Goal: Task Accomplishment & Management: Use online tool/utility

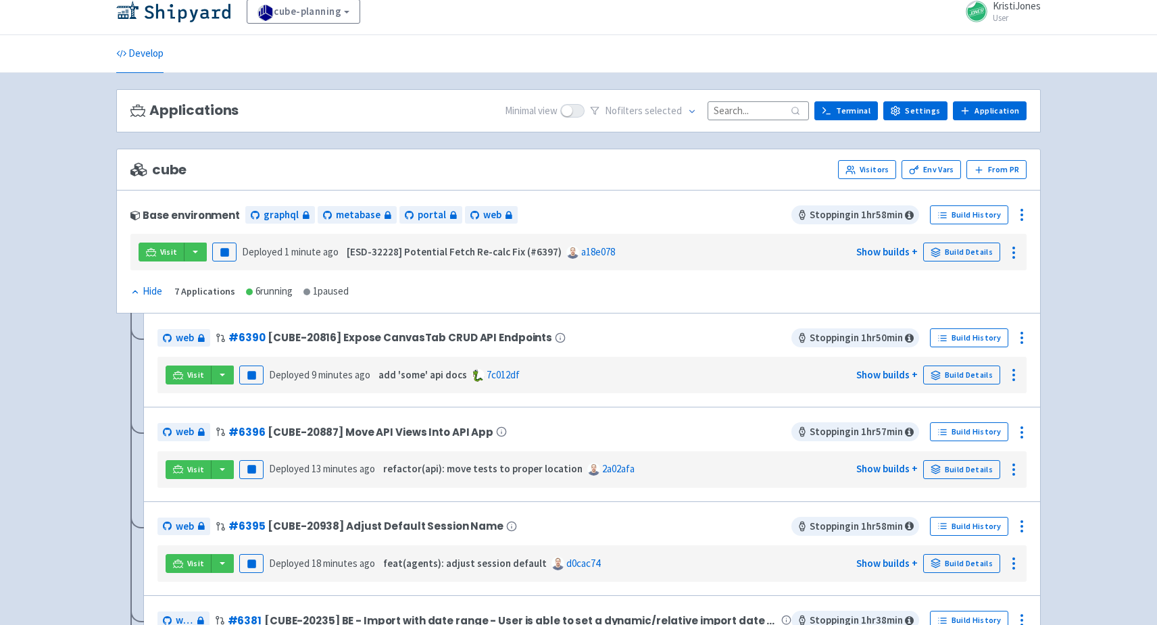
scroll to position [408, 0]
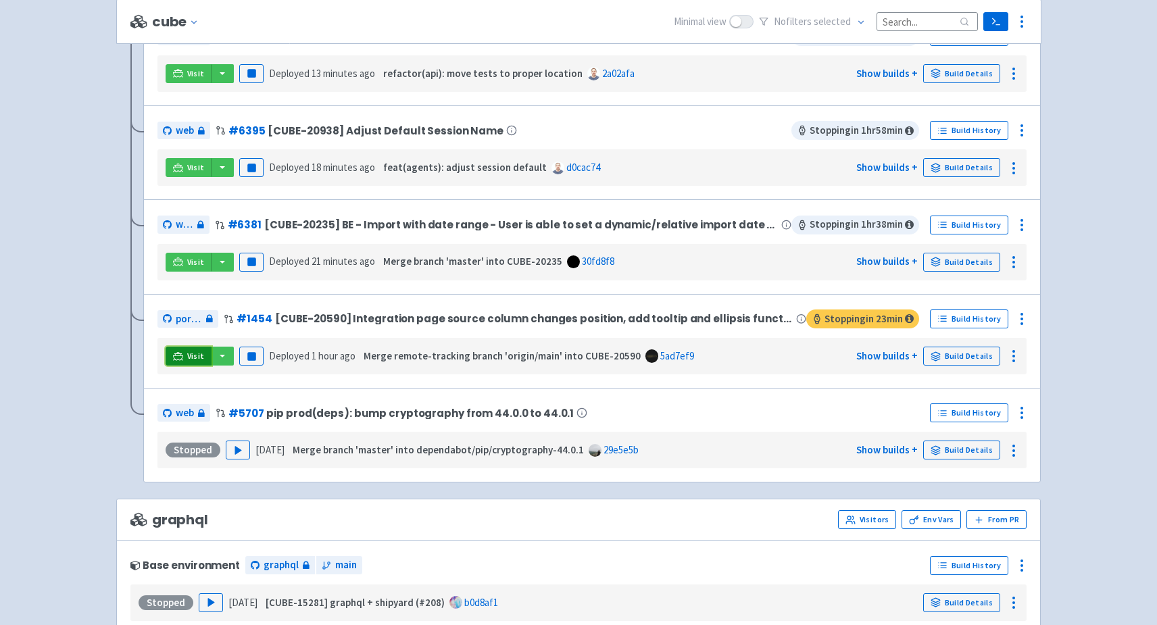
click at [195, 351] on span "Visit" at bounding box center [196, 356] width 18 height 11
click at [184, 356] on link "Visit" at bounding box center [189, 356] width 46 height 19
click at [173, 358] on link "Visit" at bounding box center [189, 356] width 46 height 19
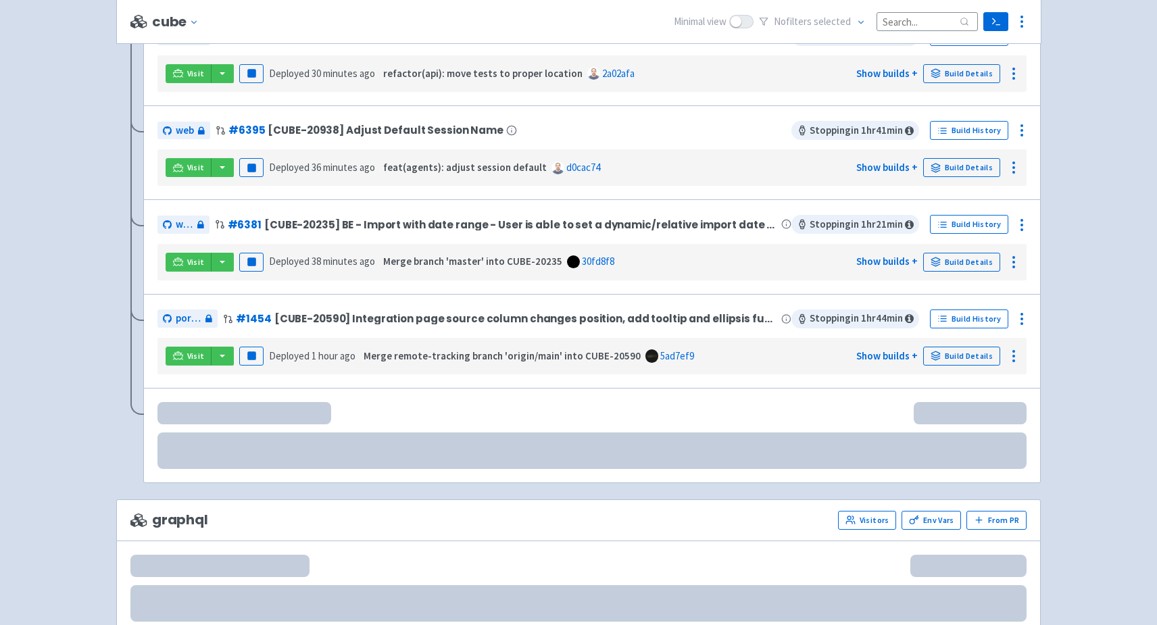
scroll to position [408, 0]
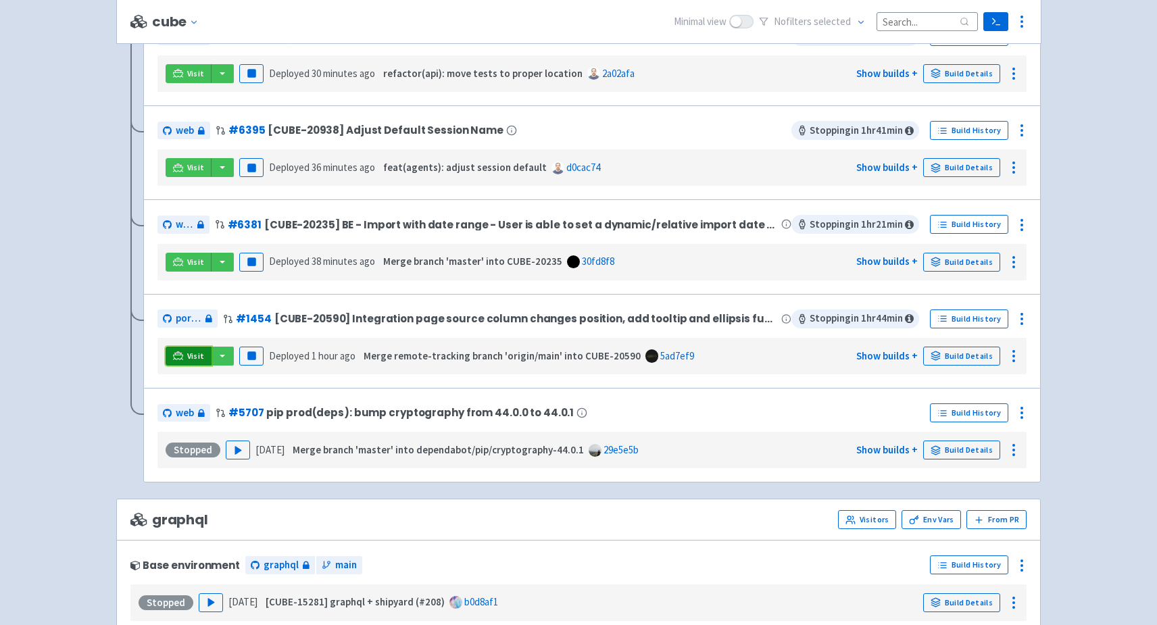
click at [183, 354] on link "Visit" at bounding box center [189, 356] width 46 height 19
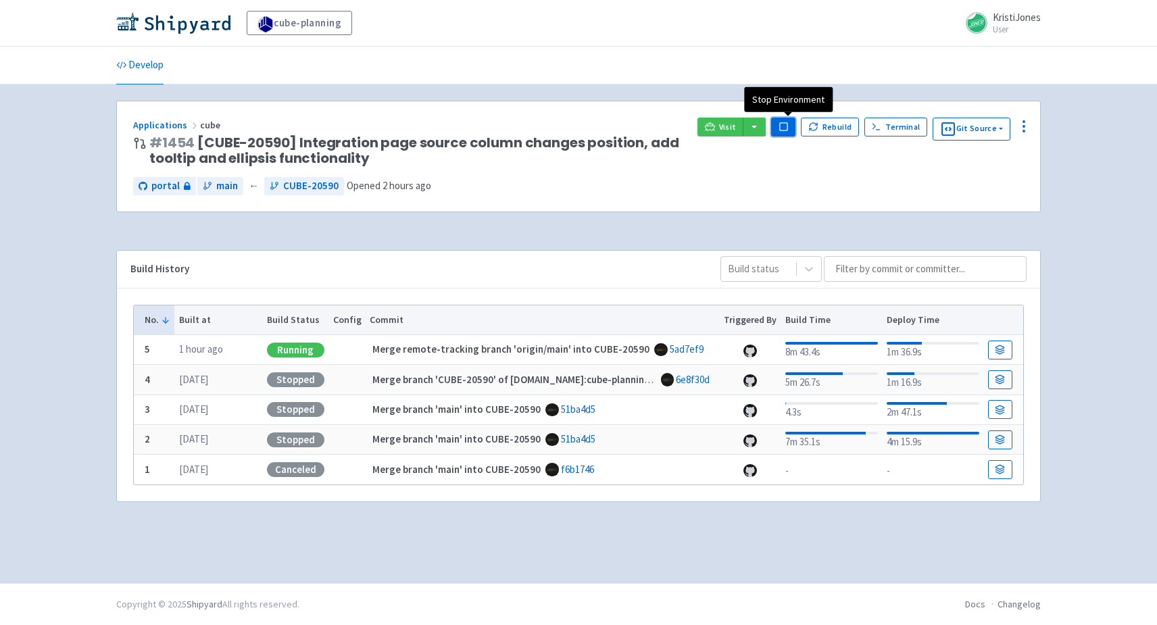
click at [787, 128] on rect "button" at bounding box center [782, 126] width 7 height 7
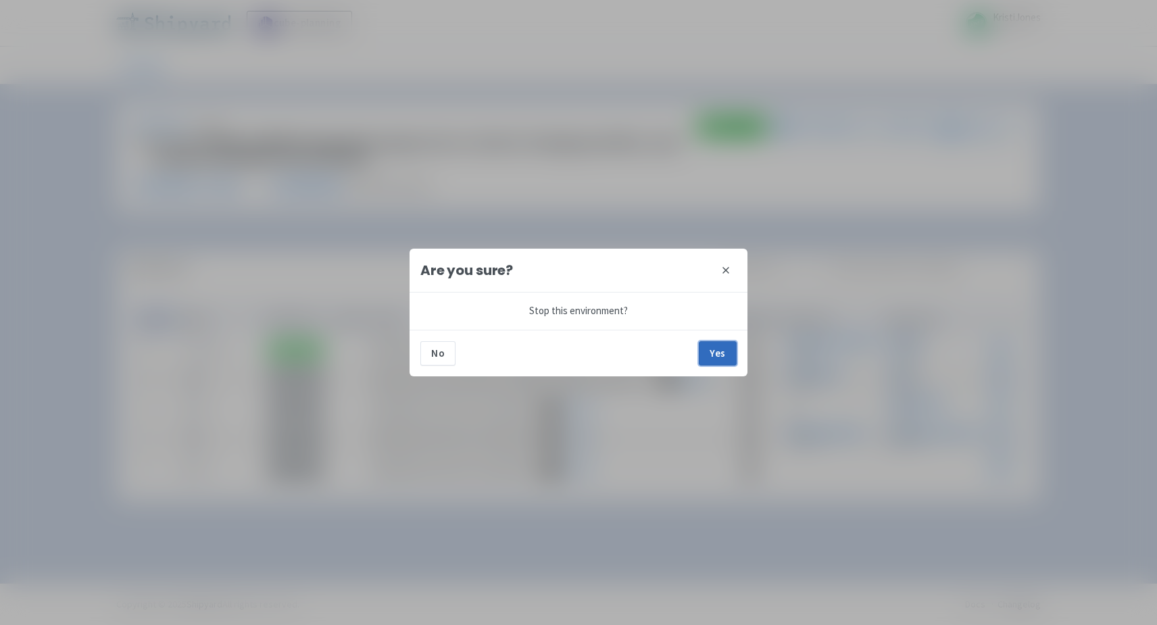
click at [719, 352] on button "Yes" at bounding box center [718, 353] width 38 height 24
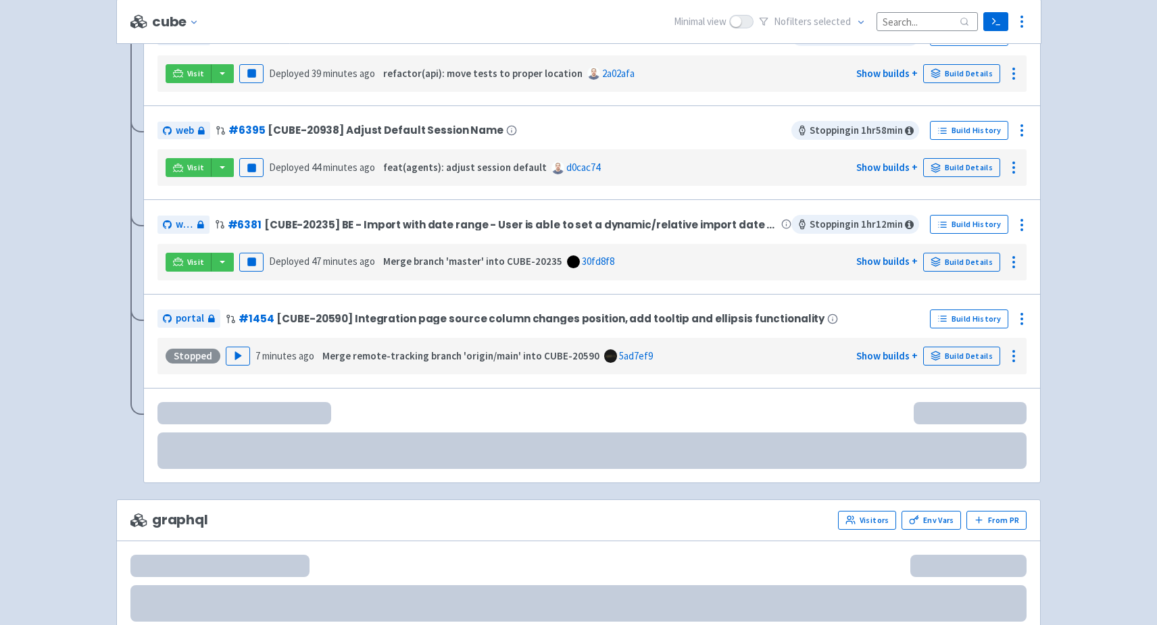
scroll to position [408, 0]
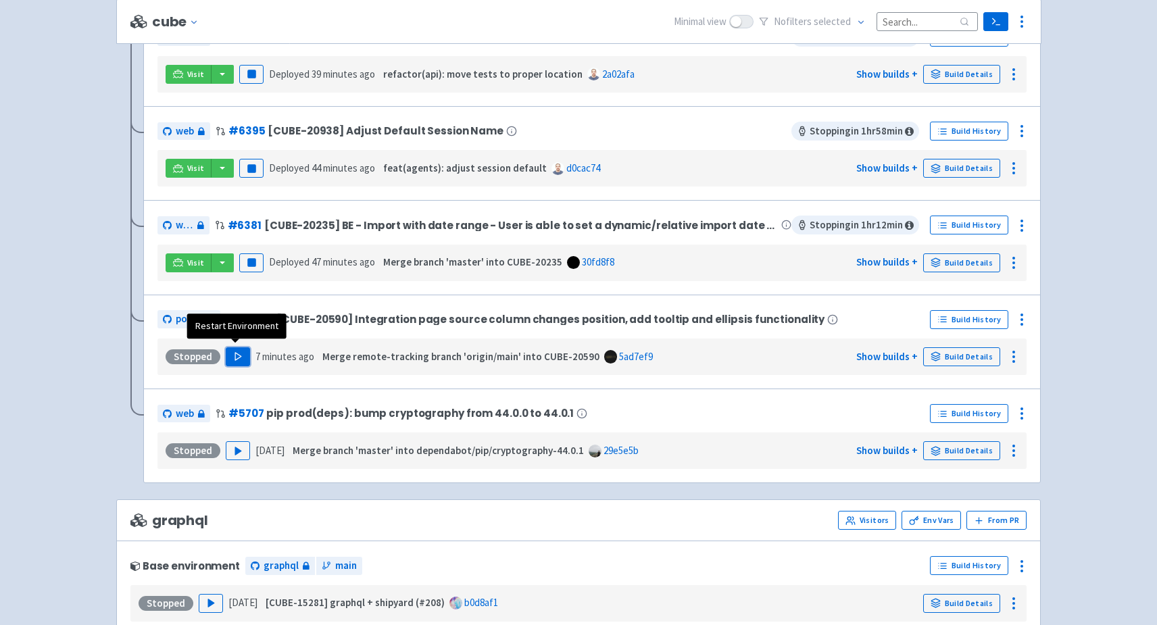
click at [238, 355] on icon "button" at bounding box center [238, 356] width 10 height 10
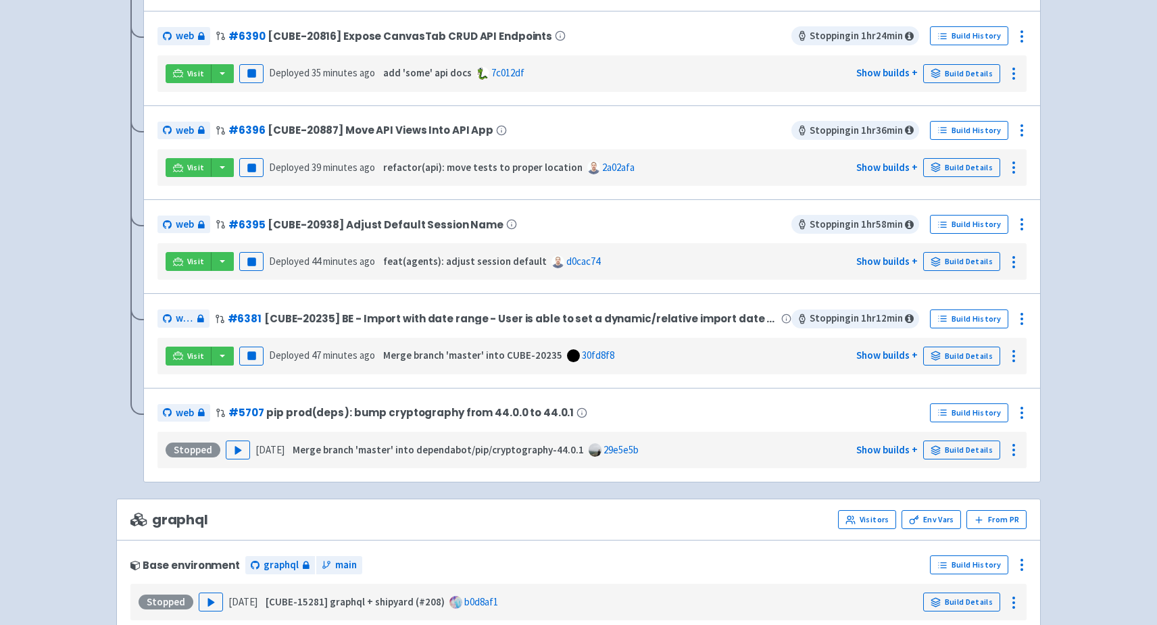
scroll to position [32, 0]
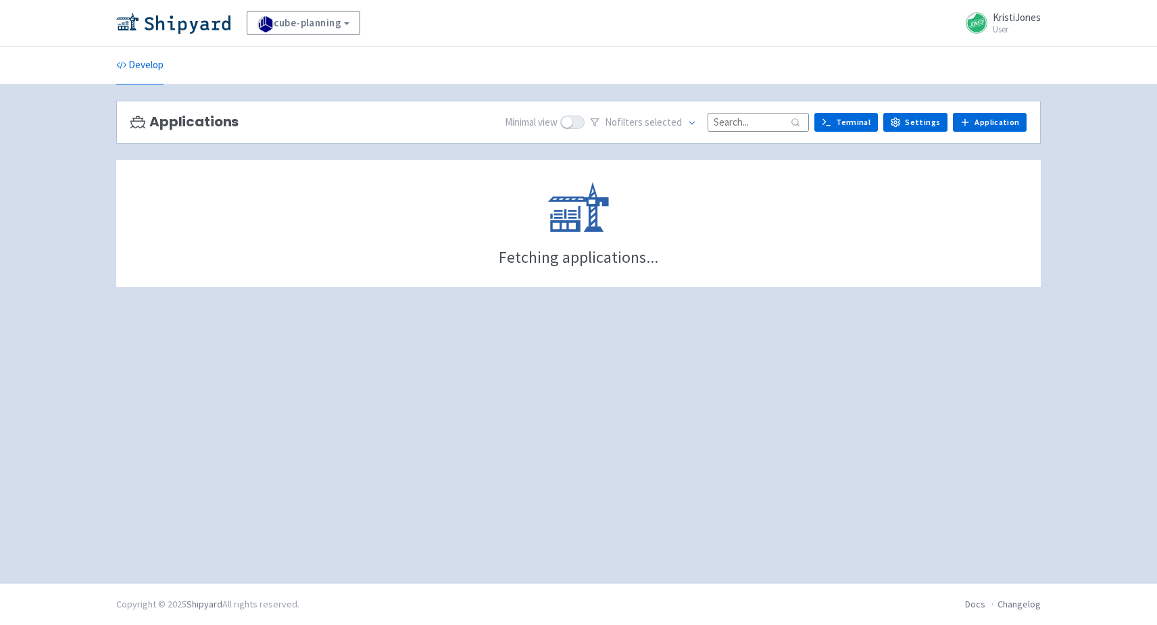
scroll to position [32, 0]
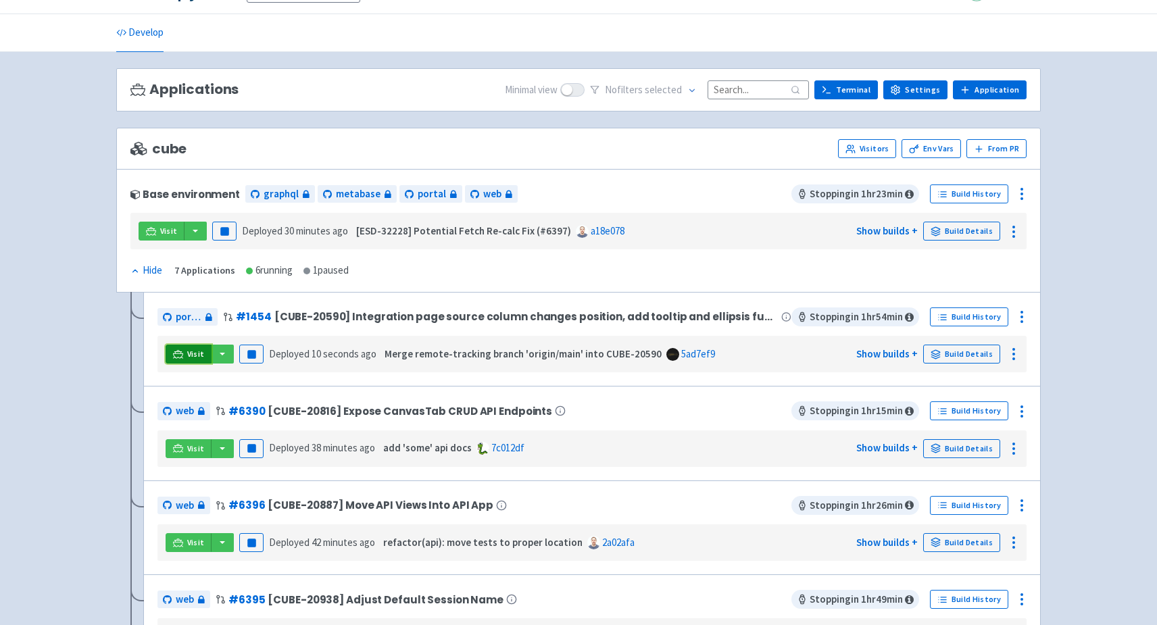
click at [191, 356] on span "Visit" at bounding box center [196, 354] width 18 height 11
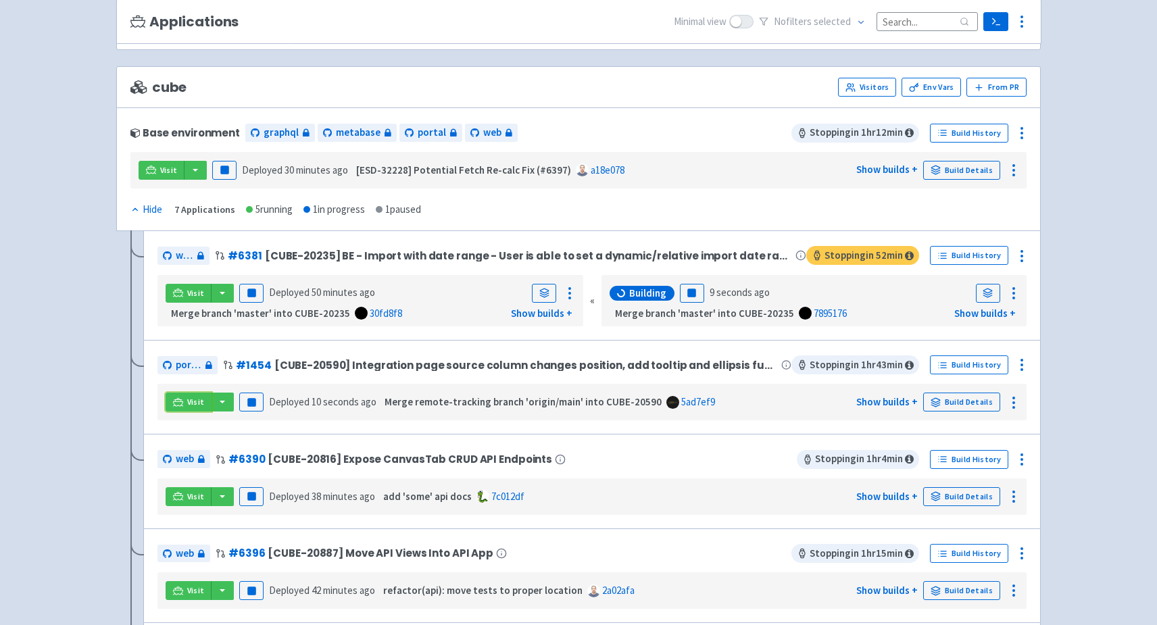
scroll to position [121, 0]
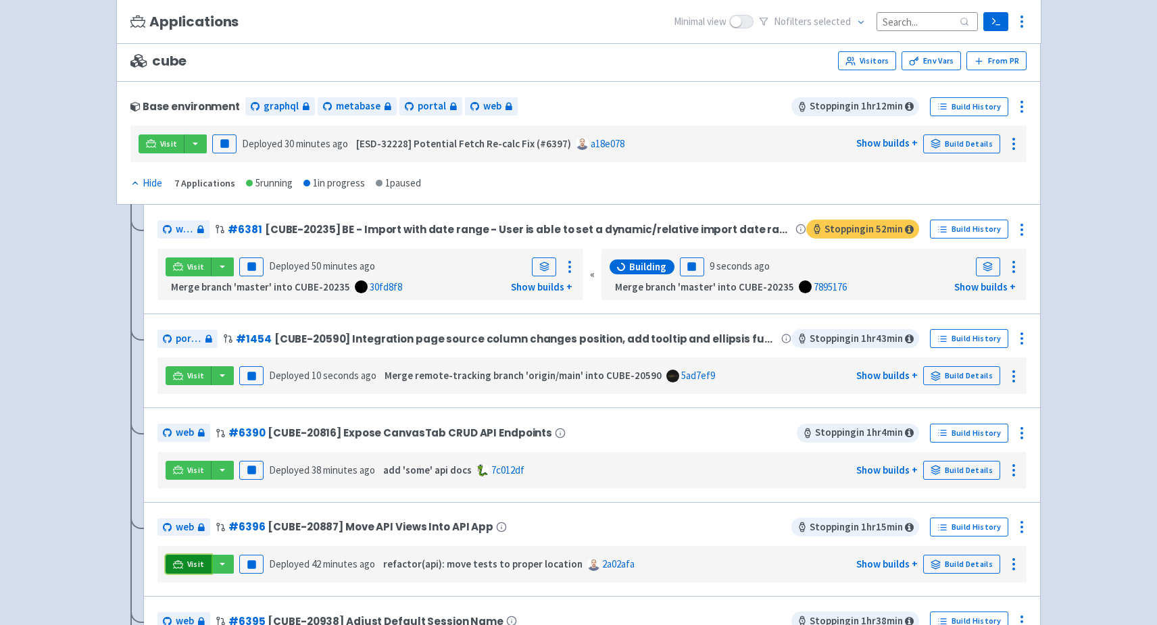
click at [191, 559] on span "Visit" at bounding box center [196, 564] width 18 height 11
click at [1019, 522] on icon at bounding box center [1022, 527] width 16 height 16
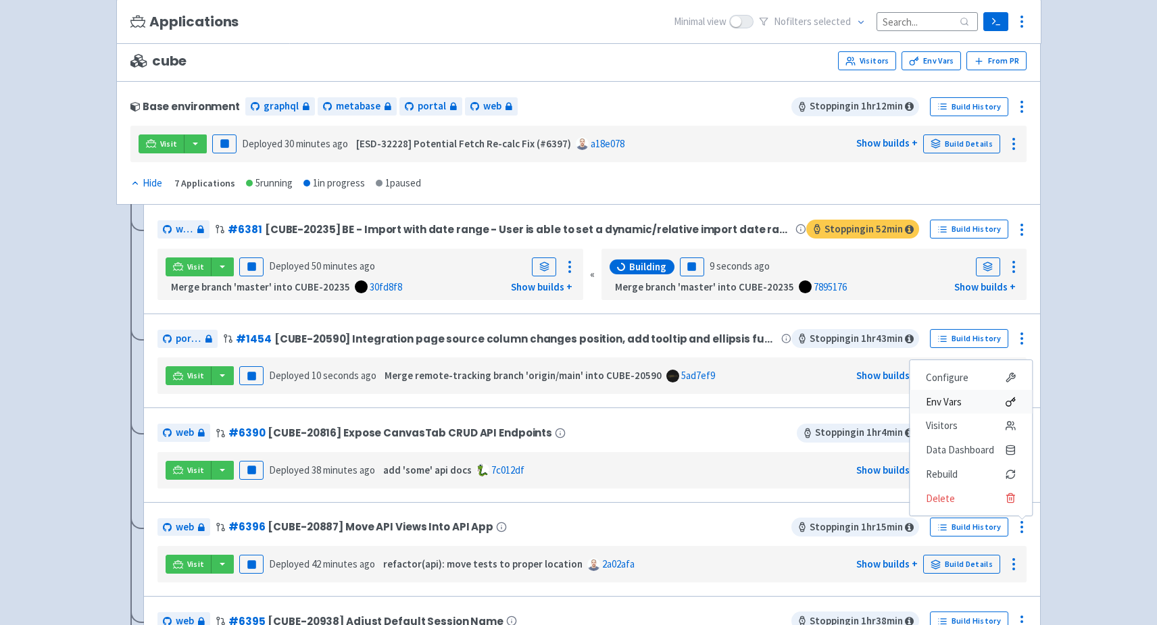
click at [943, 393] on span "Env Vars" at bounding box center [944, 402] width 36 height 19
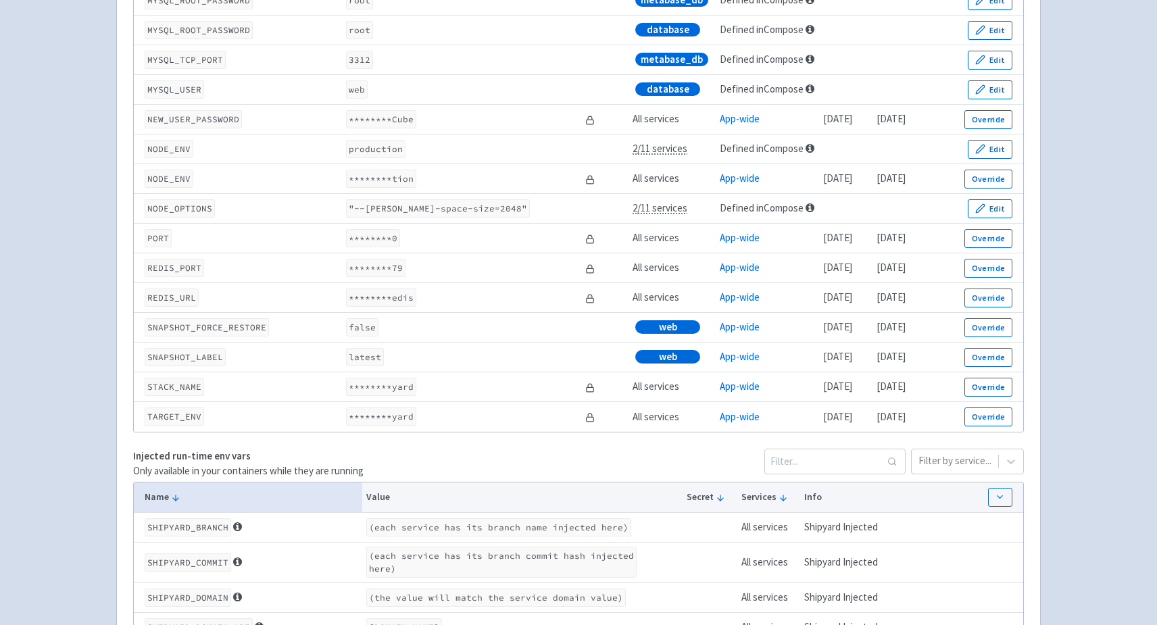
scroll to position [1925, 0]
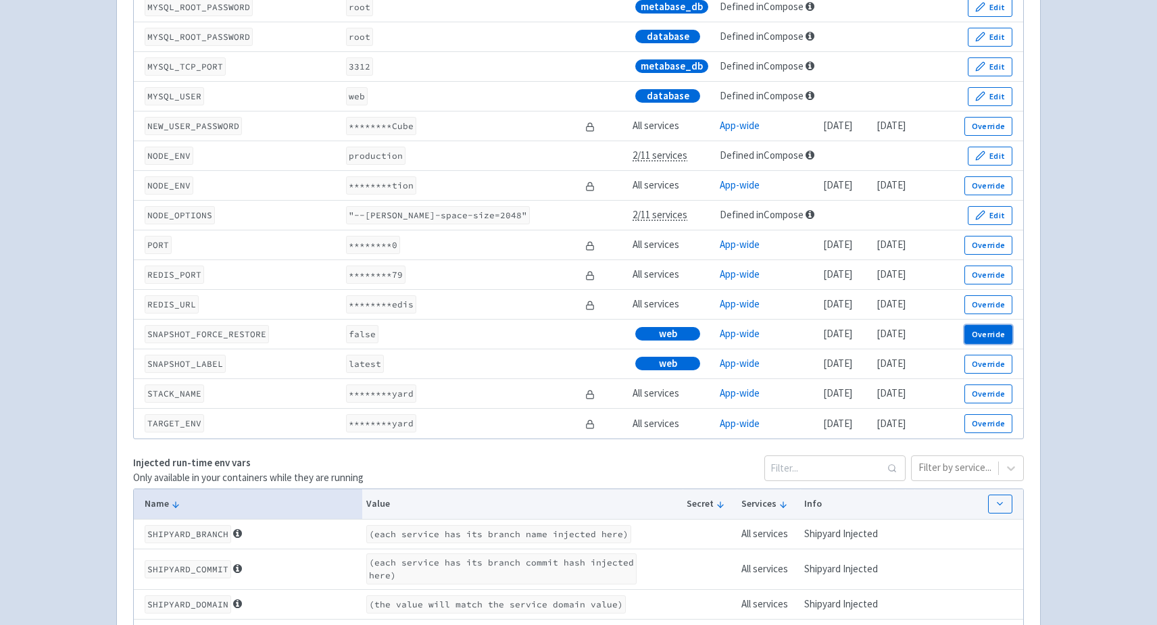
click at [990, 341] on button "Override" at bounding box center [989, 334] width 48 height 19
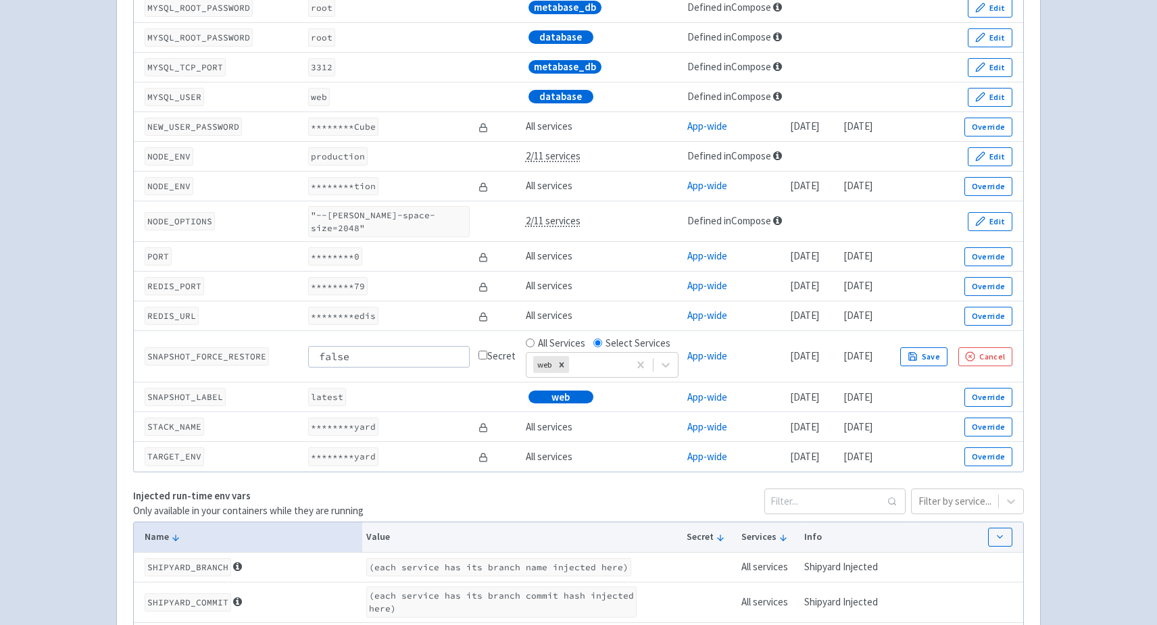
drag, startPoint x: 394, startPoint y: 353, endPoint x: 201, endPoint y: 353, distance: 192.6
click at [201, 353] on tr "SNAPSHOT_FORCE_RESTORE false Secret All Services Select Services web App-wide 1…" at bounding box center [579, 356] width 890 height 51
type input "true"
click at [948, 347] on button "Save" at bounding box center [923, 356] width 47 height 19
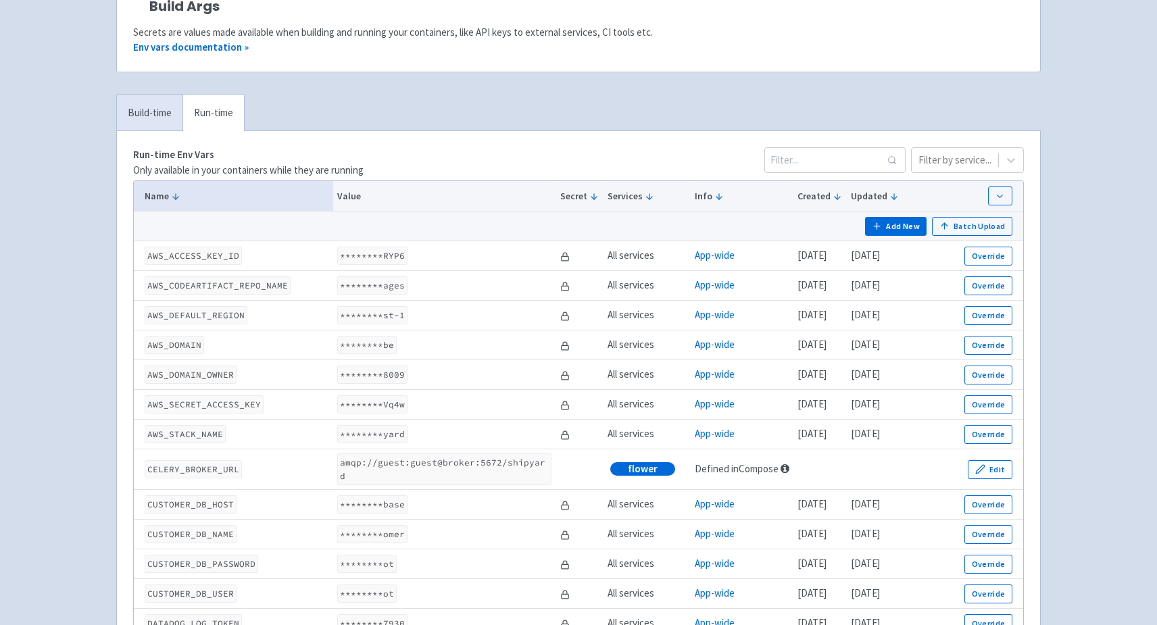
scroll to position [0, 0]
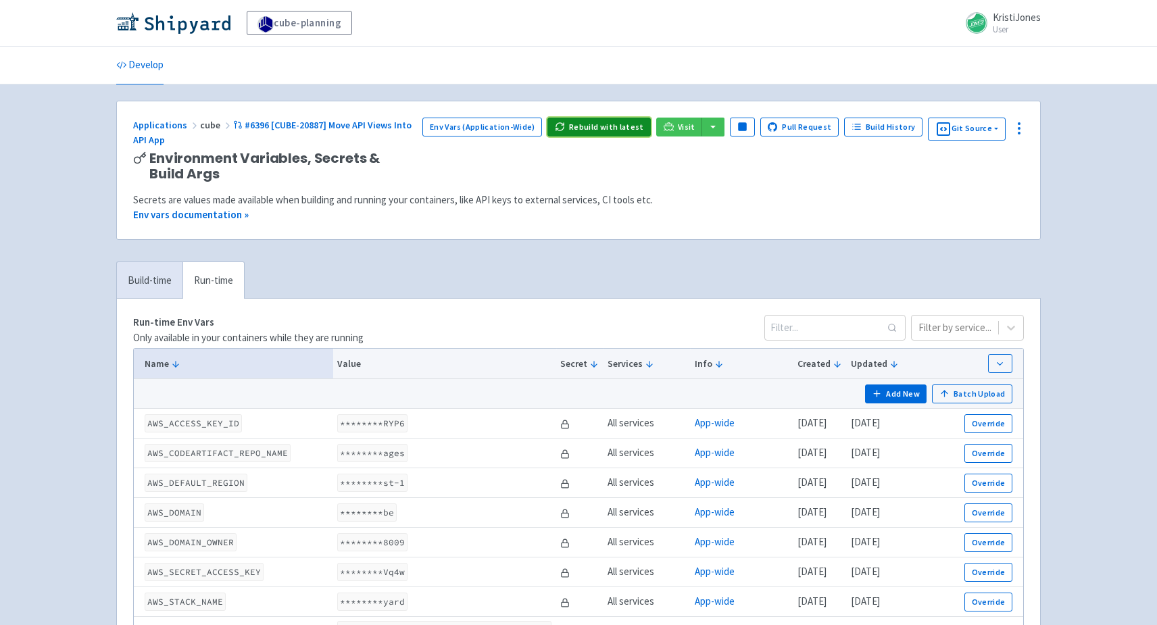
click at [631, 122] on button "Rebuild with latest" at bounding box center [599, 127] width 103 height 19
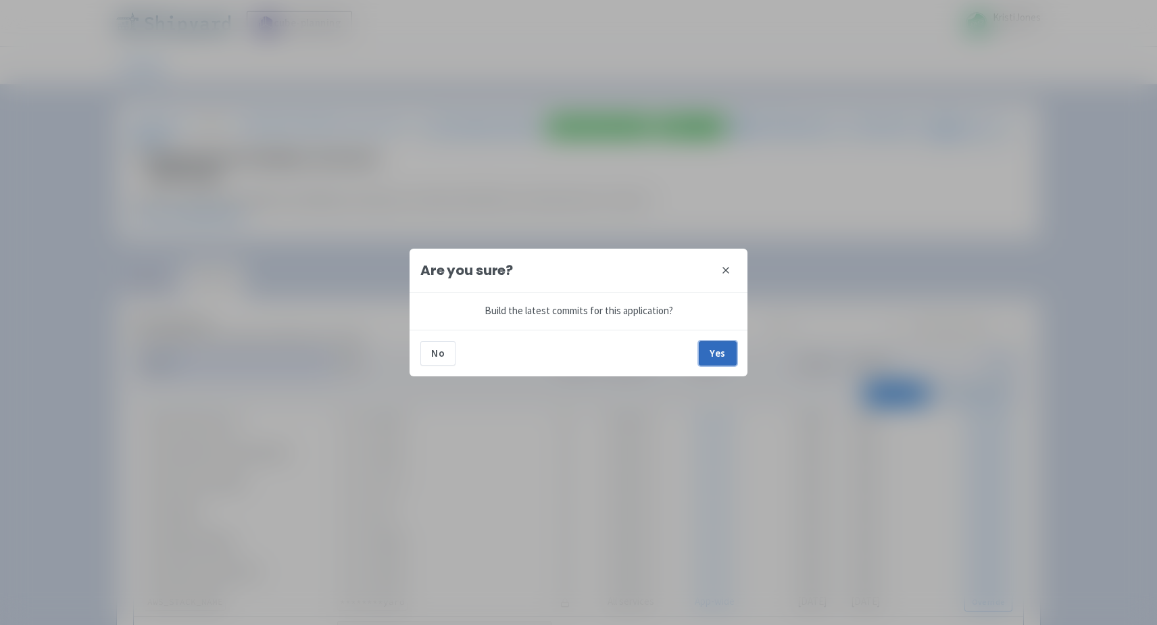
click at [725, 349] on button "Yes" at bounding box center [718, 353] width 38 height 24
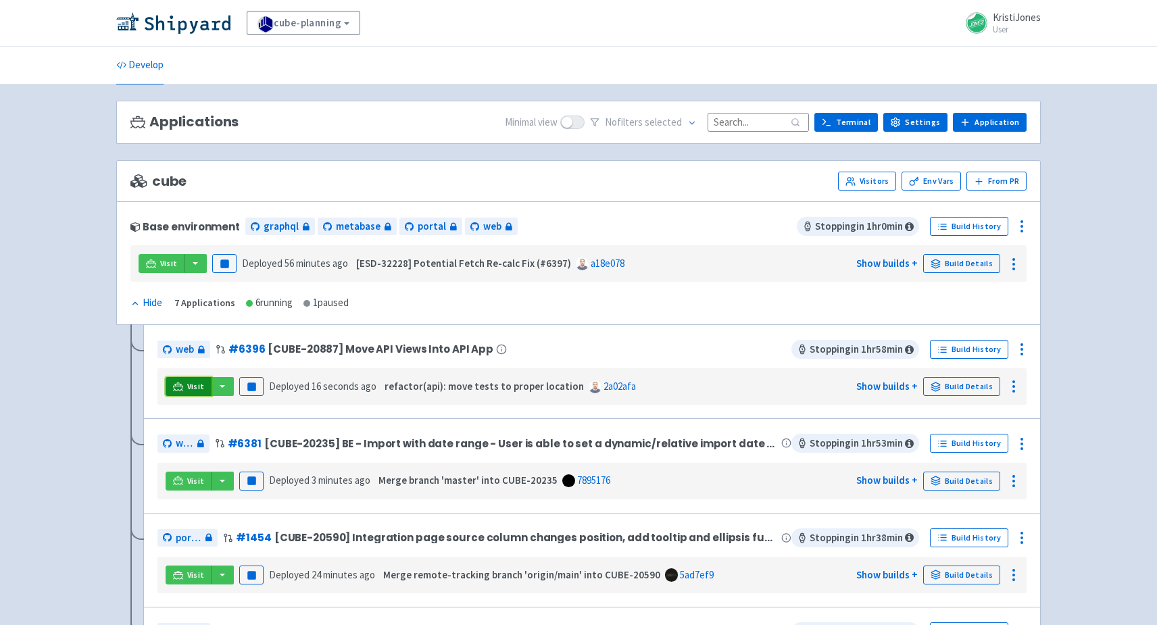
click at [192, 381] on span "Visit" at bounding box center [196, 386] width 18 height 11
click at [1031, 349] on div at bounding box center [1022, 350] width 22 height 22
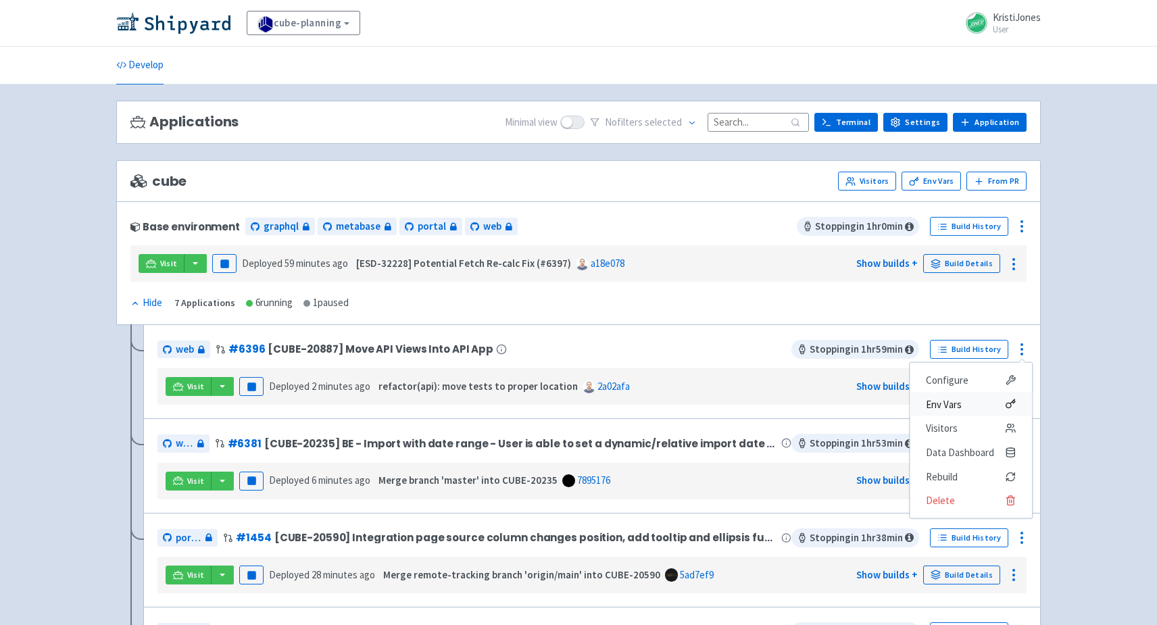
click at [959, 400] on span "Env Vars" at bounding box center [944, 404] width 36 height 19
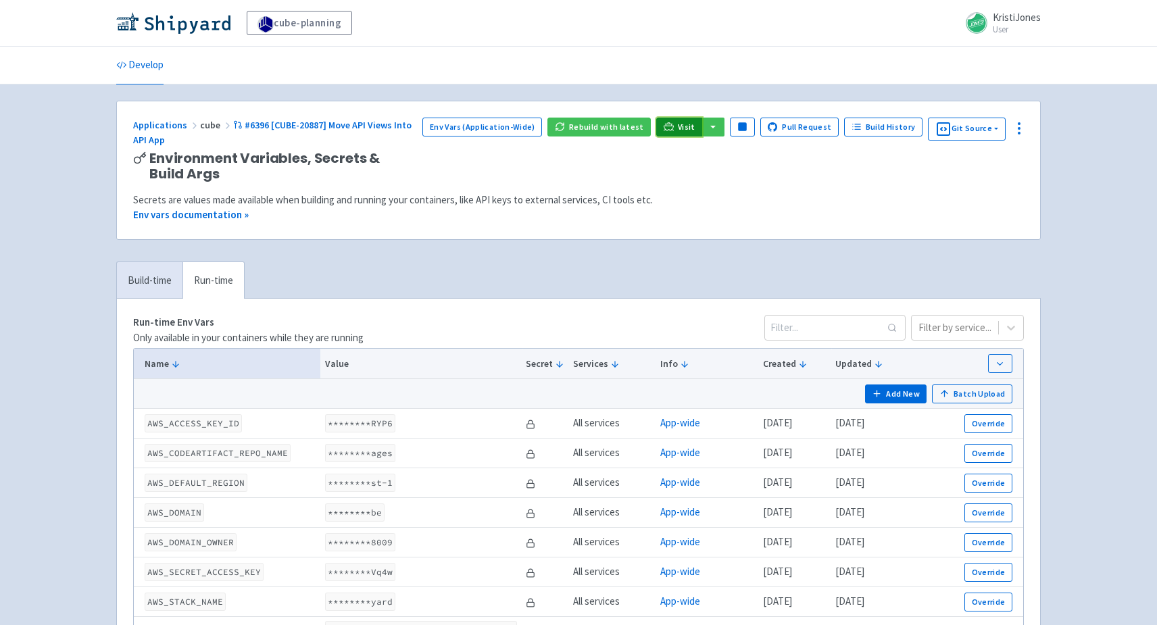
click at [674, 122] on icon at bounding box center [669, 127] width 10 height 10
click at [608, 119] on button "Rebuild with latest" at bounding box center [599, 127] width 103 height 19
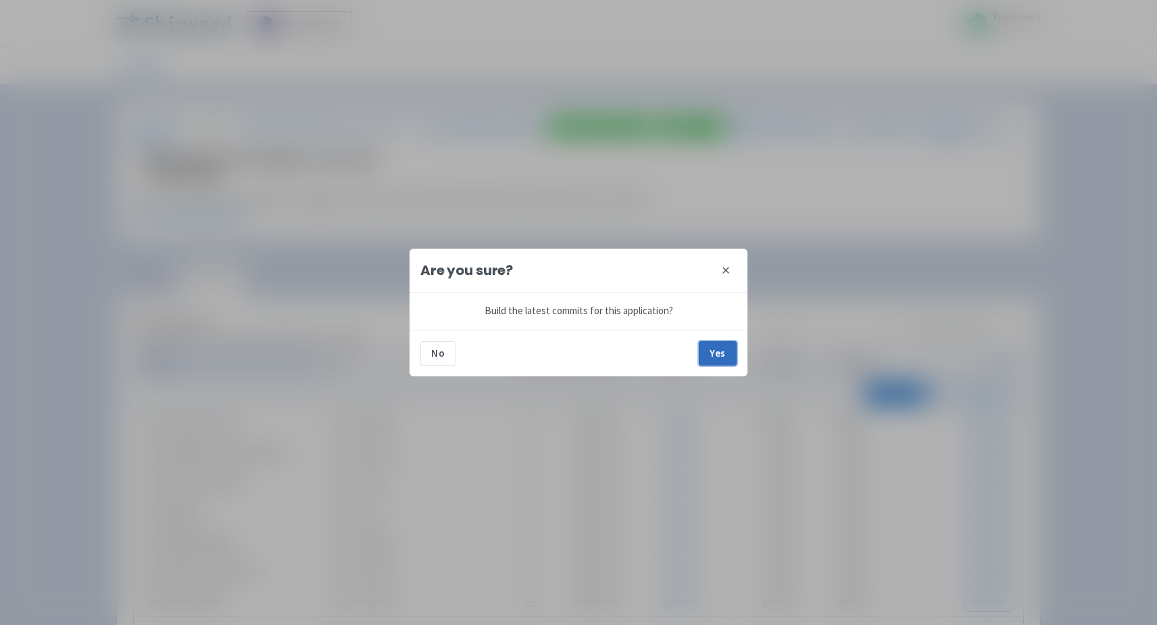
click at [723, 345] on button "Yes" at bounding box center [718, 353] width 38 height 24
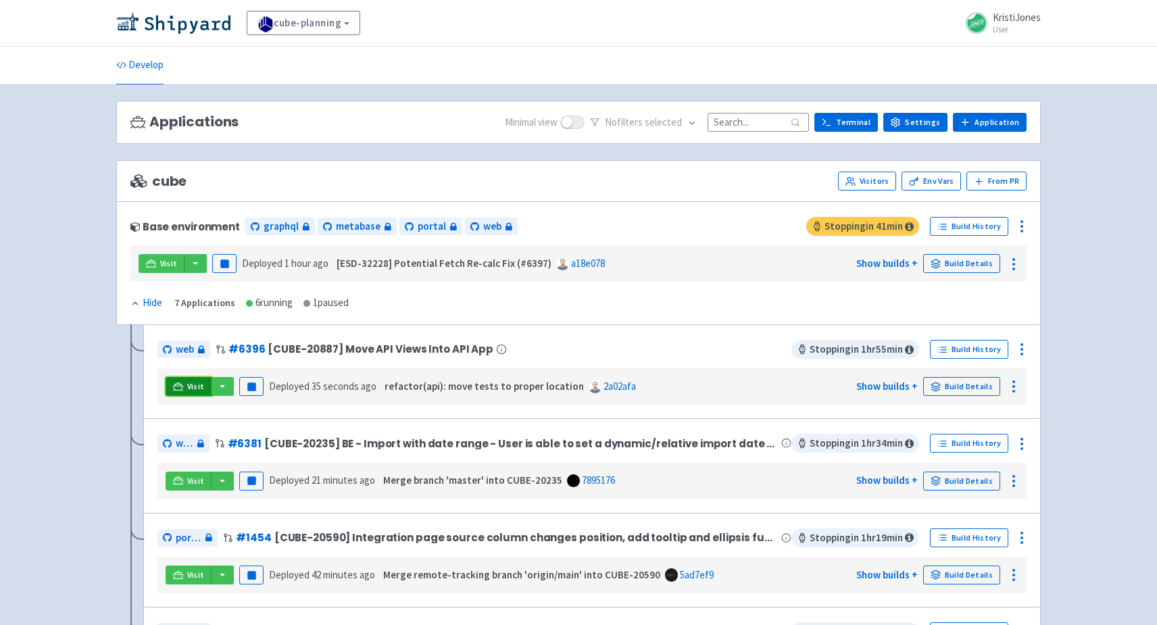
click at [183, 380] on link "Visit" at bounding box center [189, 386] width 46 height 19
